Goal: Check status: Check status

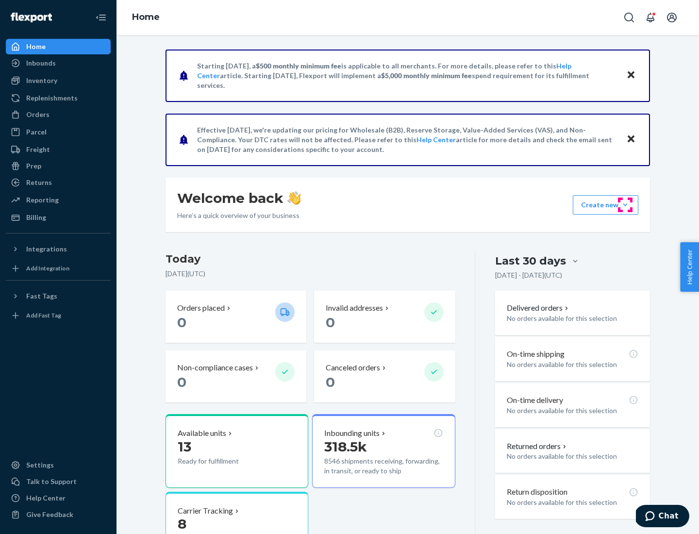
click at [626, 205] on button "Create new Create new inbound Create new order Create new product" at bounding box center [606, 204] width 66 height 19
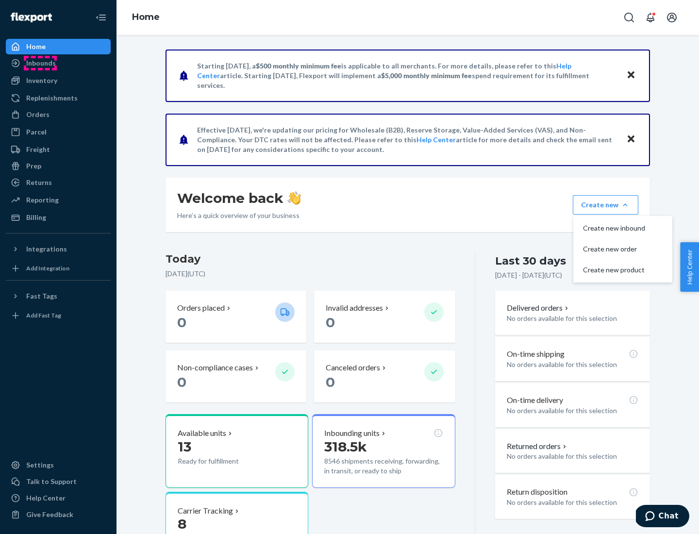
click at [40, 63] on div "Inbounds" at bounding box center [41, 63] width 30 height 10
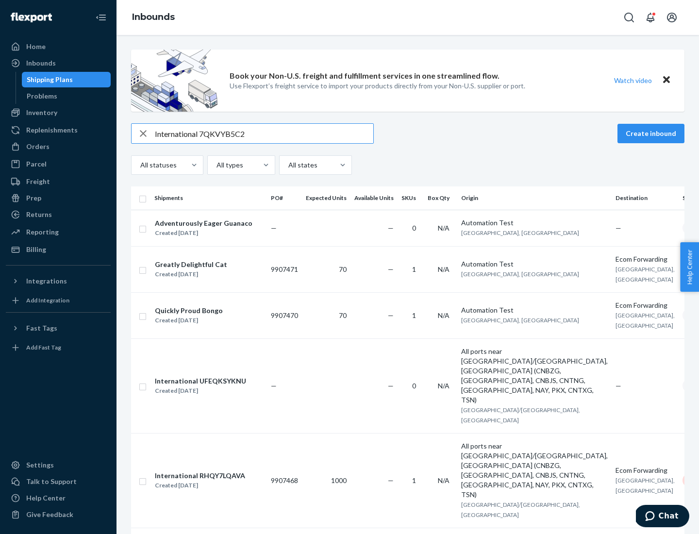
type input "International 7QKVYB5C29"
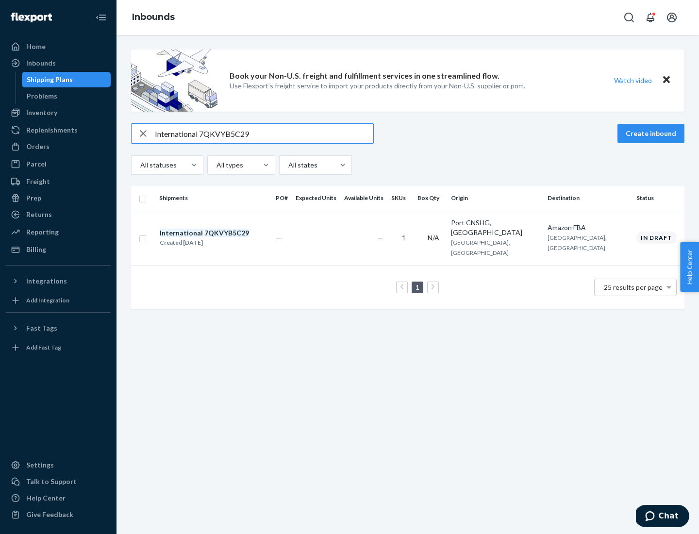
click at [221, 238] on div "Created [DATE]" at bounding box center [204, 243] width 89 height 10
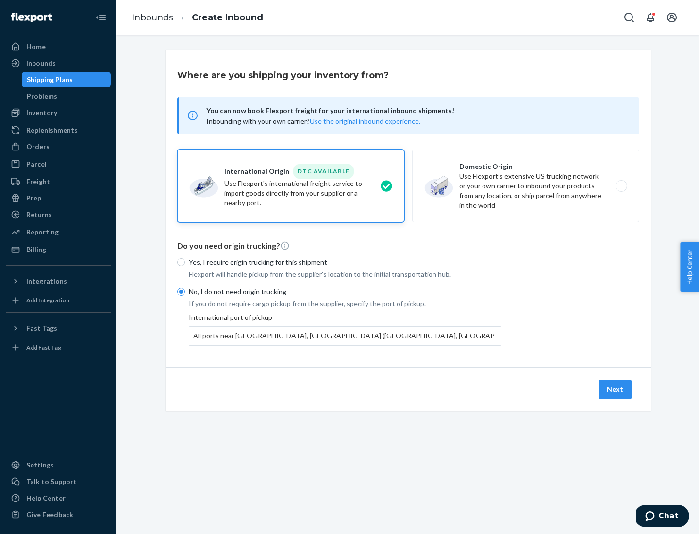
click at [616, 389] on button "Next" at bounding box center [615, 389] width 33 height 19
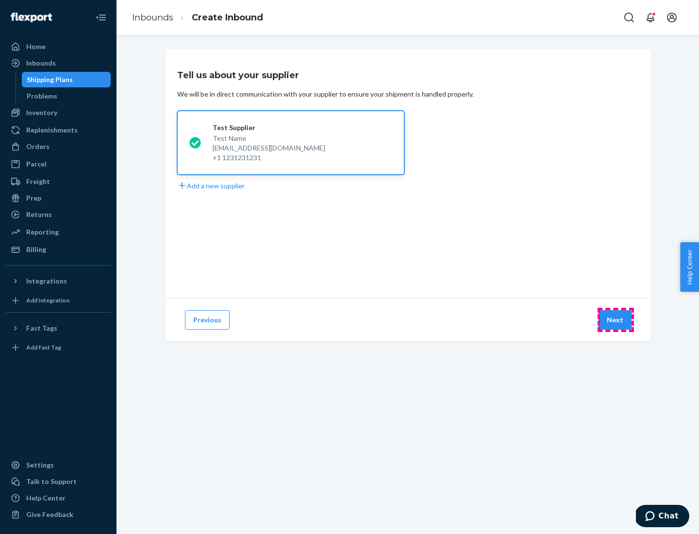
click at [616, 320] on button "Next" at bounding box center [615, 319] width 33 height 19
